Goal: Information Seeking & Learning: Check status

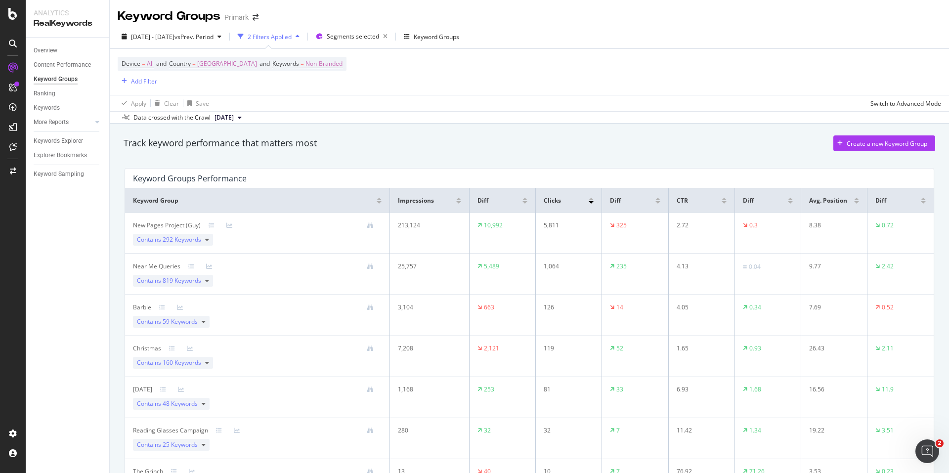
click at [937, 370] on div "Track keyword performance that matters most Create a new Keyword Group Keyword …" at bounding box center [529, 341] width 839 height 435
click at [213, 35] on span "vs Prev. Period" at bounding box center [193, 37] width 39 height 8
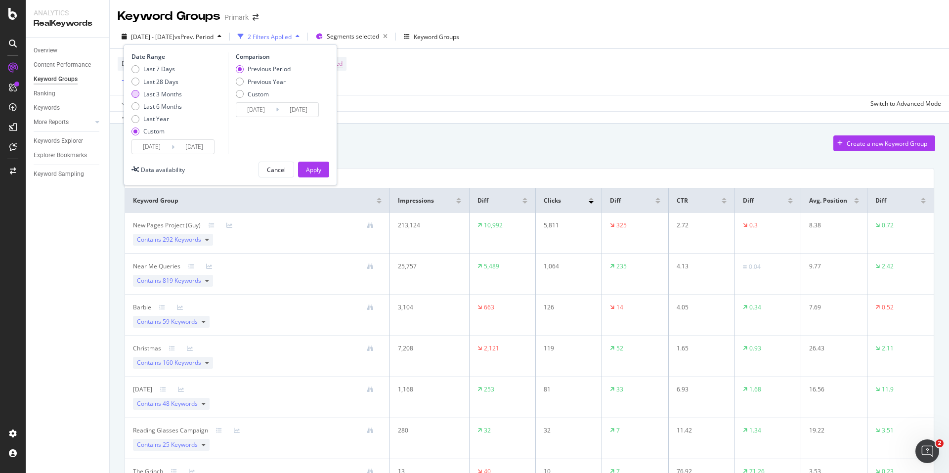
click at [138, 92] on div "Last 3 Months" at bounding box center [135, 94] width 8 height 8
type input "[DATE]"
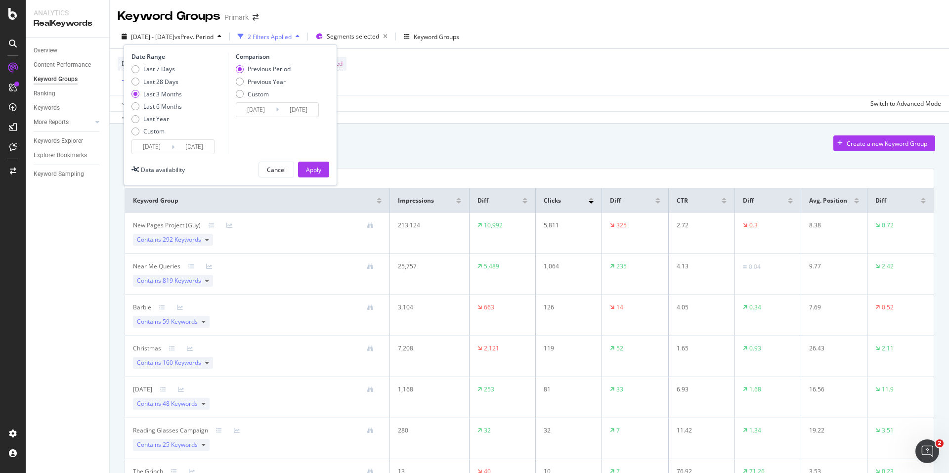
click at [148, 144] on input "[DATE]" at bounding box center [152, 147] width 40 height 14
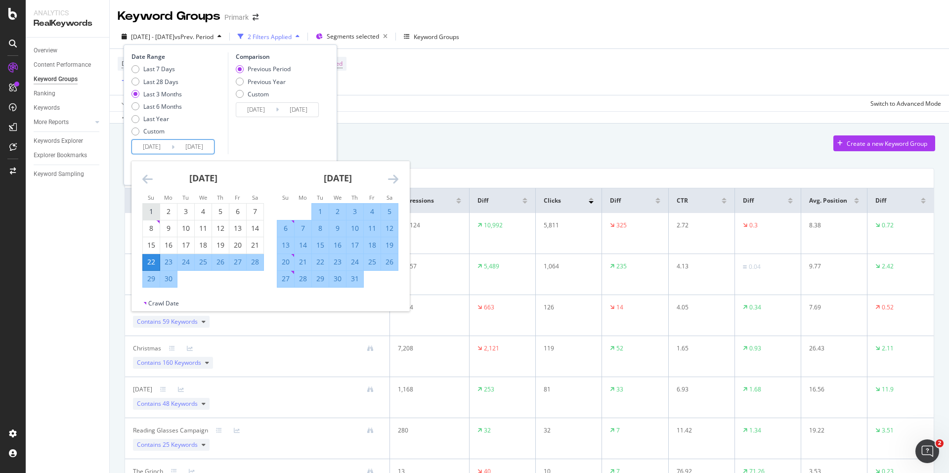
click at [148, 212] on div "1" at bounding box center [151, 212] width 17 height 10
type input "[DATE]"
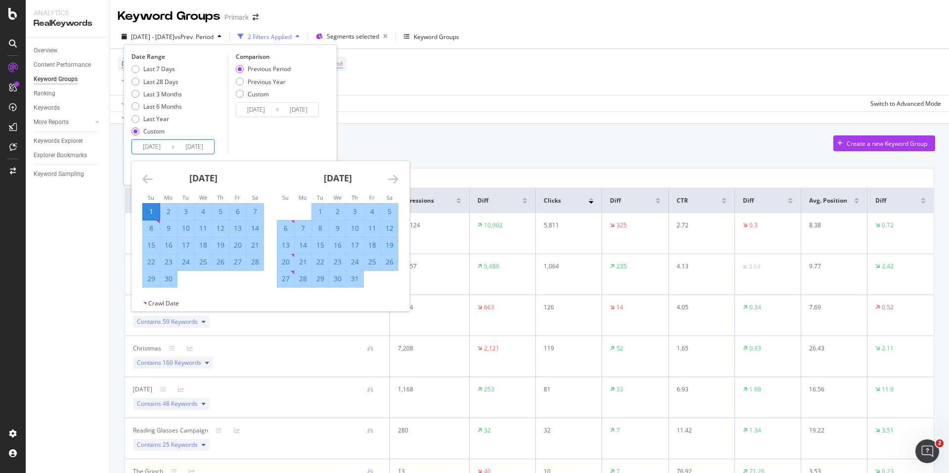
click at [398, 182] on icon "Move forward to switch to the next month." at bounding box center [393, 179] width 10 height 12
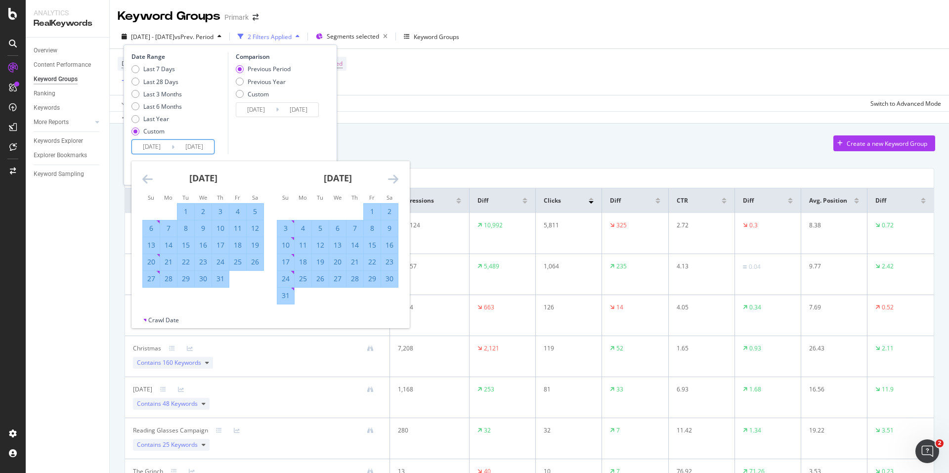
click at [143, 180] on icon "Move backward to switch to the previous month." at bounding box center [147, 179] width 10 height 12
click at [393, 178] on icon "Move forward to switch to the next month." at bounding box center [393, 179] width 10 height 12
click at [143, 176] on icon "Move backward to switch to the previous month." at bounding box center [147, 179] width 10 height 12
click at [394, 176] on icon "Move forward to switch to the next month." at bounding box center [393, 179] width 10 height 12
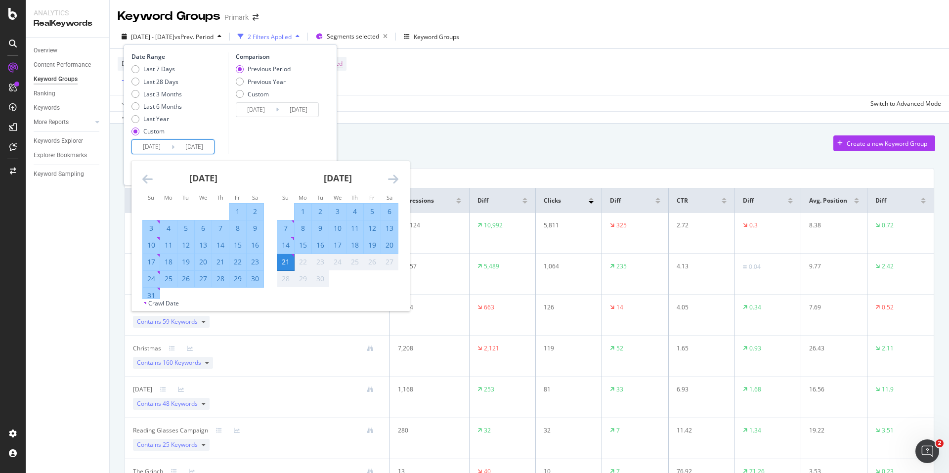
click at [150, 291] on div "31" at bounding box center [151, 296] width 17 height 10
type input "[DATE]"
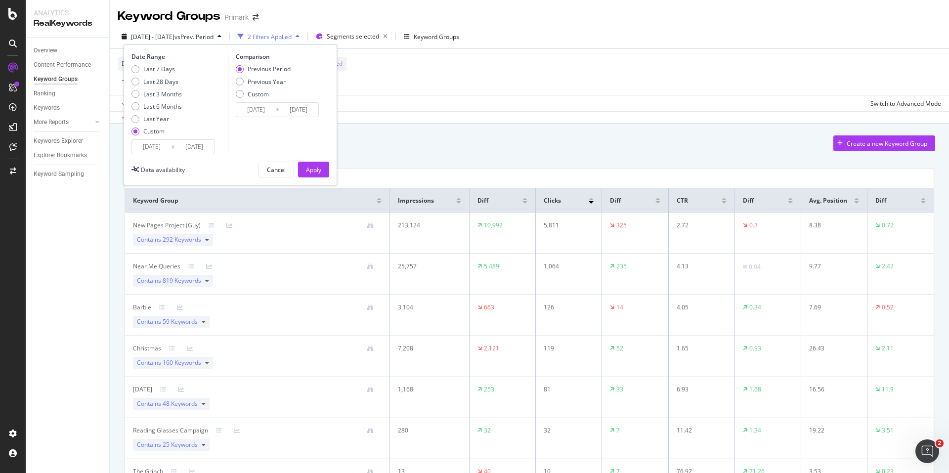
click at [156, 148] on input "[DATE]" at bounding box center [152, 147] width 40 height 14
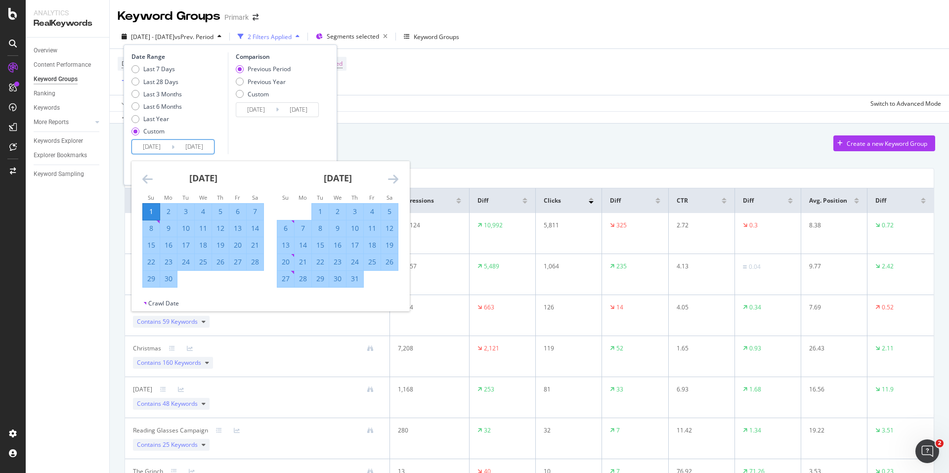
click at [396, 177] on icon "Move forward to switch to the next month." at bounding box center [393, 179] width 10 height 12
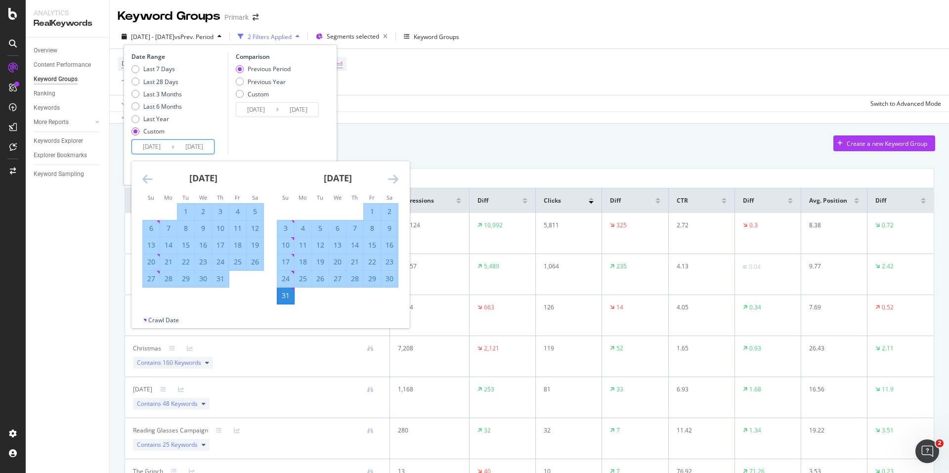
click at [142, 180] on icon "Move backward to switch to the previous month." at bounding box center [147, 179] width 10 height 12
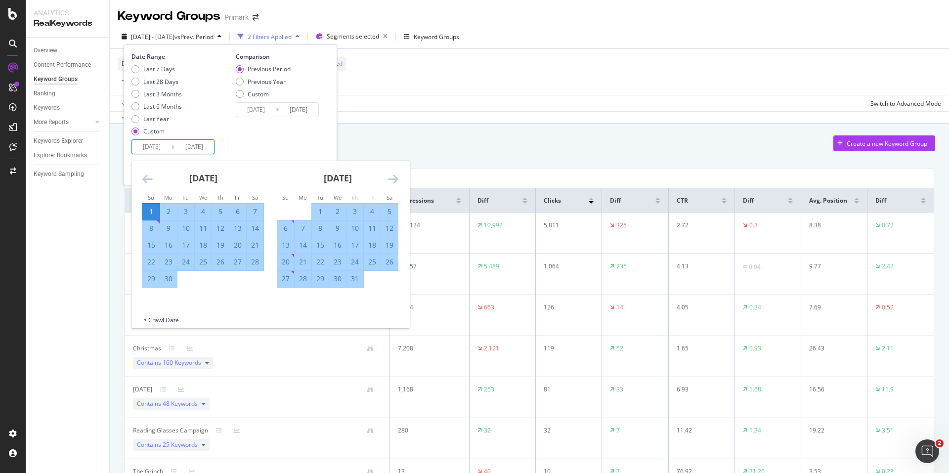
click at [281, 128] on div "Comparison Previous Period Previous Year Custom [DATE] Navigate forward to inte…" at bounding box center [275, 103] width 94 height 102
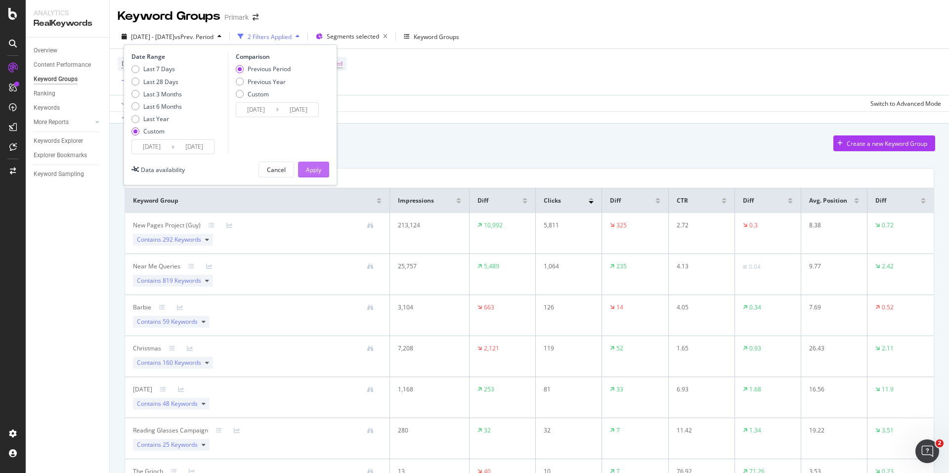
click at [312, 172] on div "Apply" at bounding box center [313, 170] width 15 height 8
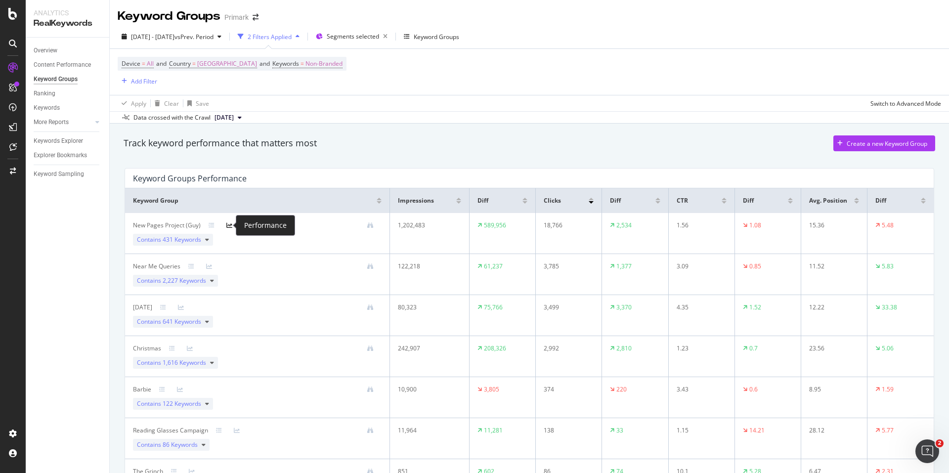
click at [227, 223] on icon at bounding box center [229, 225] width 6 height 6
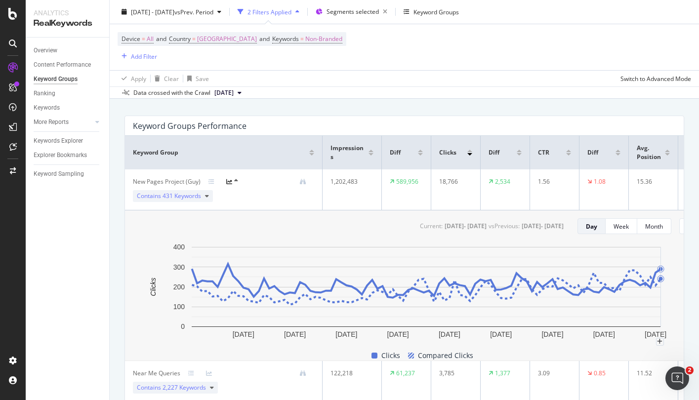
scroll to position [53, 0]
click at [125, 109] on div "Keyword Groups Performance Keyword Group Impressions Diff Clicks Diff CTR Diff …" at bounding box center [405, 369] width 572 height 524
